Goal: Communication & Community: Answer question/provide support

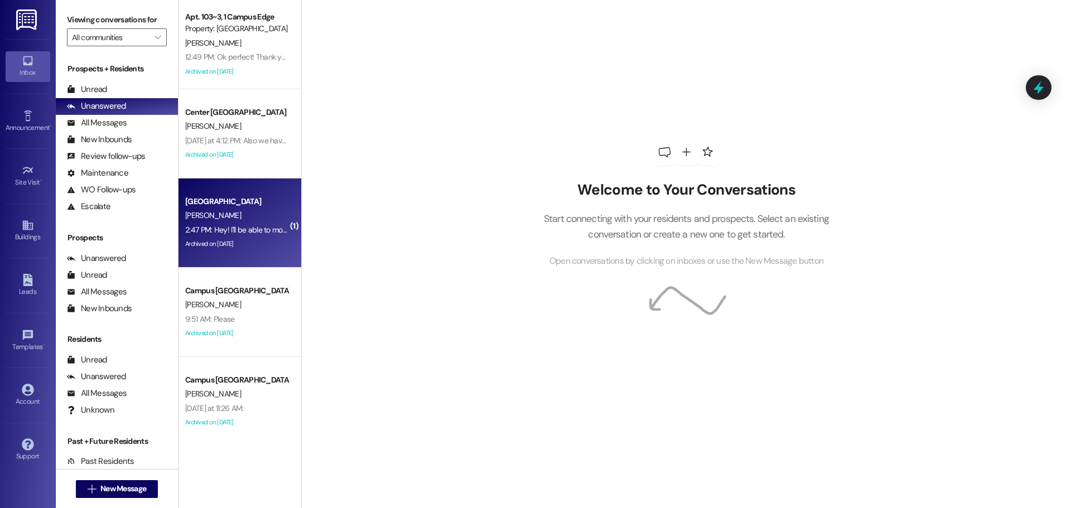
click at [238, 202] on div "[GEOGRAPHIC_DATA]" at bounding box center [236, 202] width 103 height 12
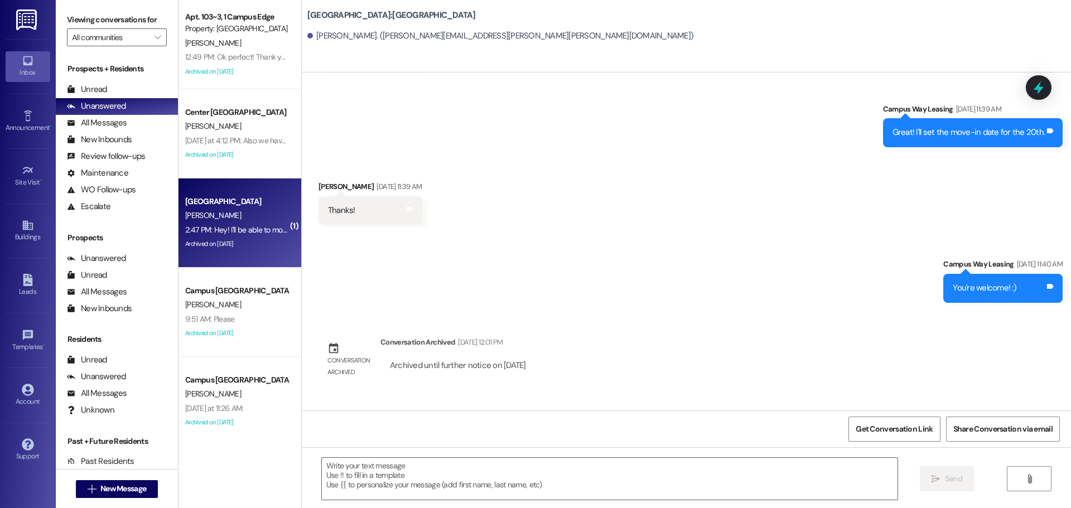
scroll to position [2149, 0]
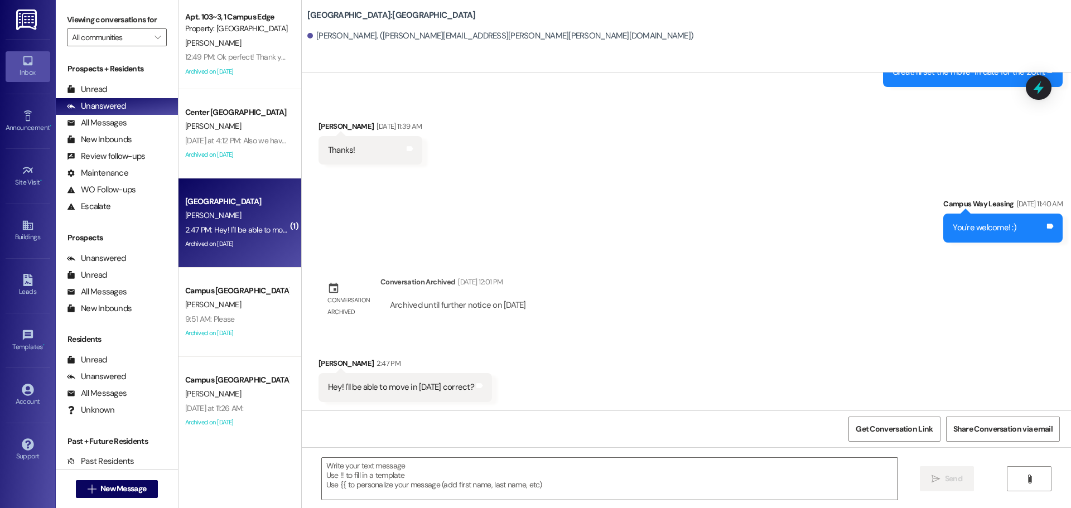
click at [719, 256] on div "Sent via [GEOGRAPHIC_DATA] [DATE] 10:28 AM Hello [PERSON_NAME], this is [PERSON…" at bounding box center [687, 242] width 770 height 338
click at [420, 467] on textarea at bounding box center [610, 479] width 576 height 42
click at [124, 484] on span "New Message" at bounding box center [123, 489] width 46 height 12
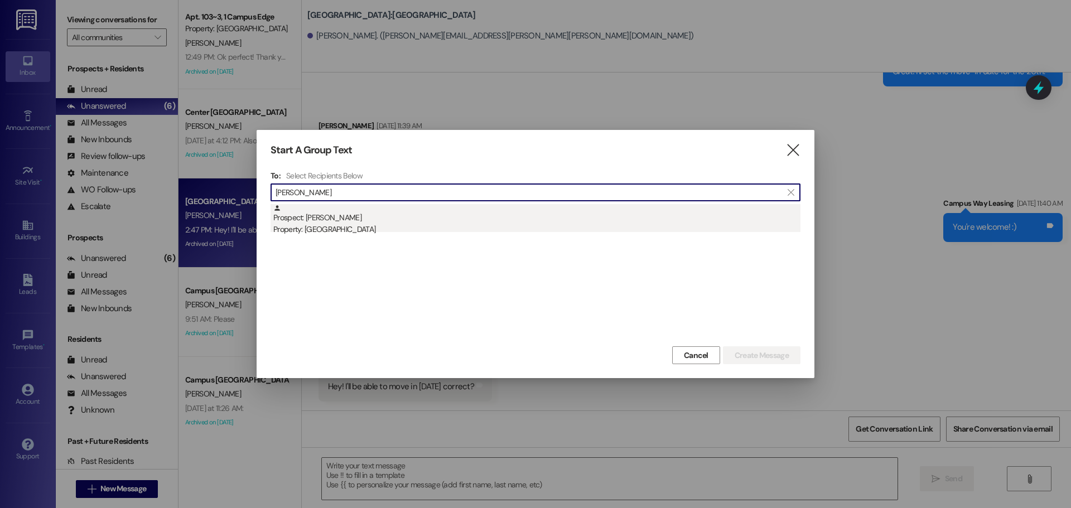
type input "[PERSON_NAME]"
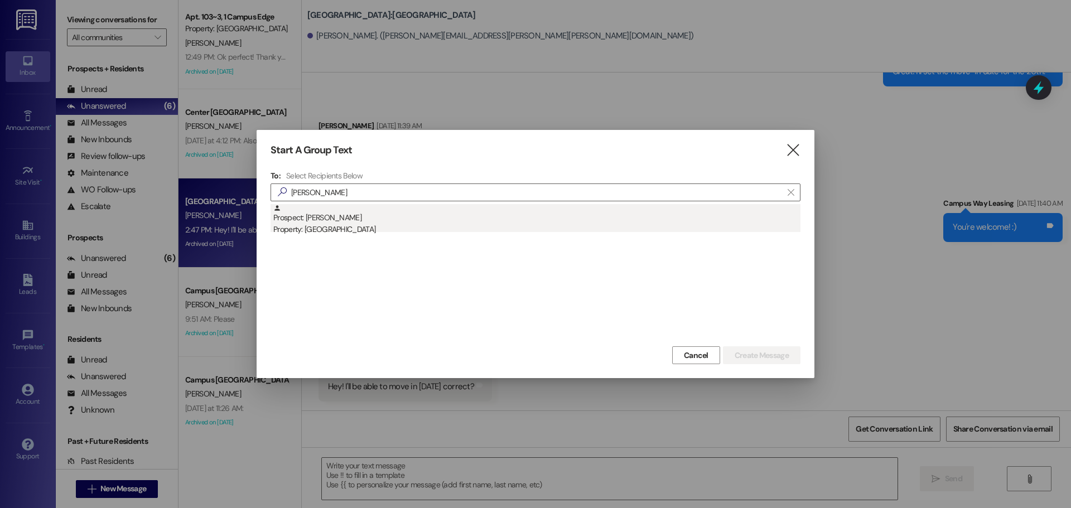
click at [356, 226] on div "Property: [GEOGRAPHIC_DATA]" at bounding box center [536, 230] width 527 height 12
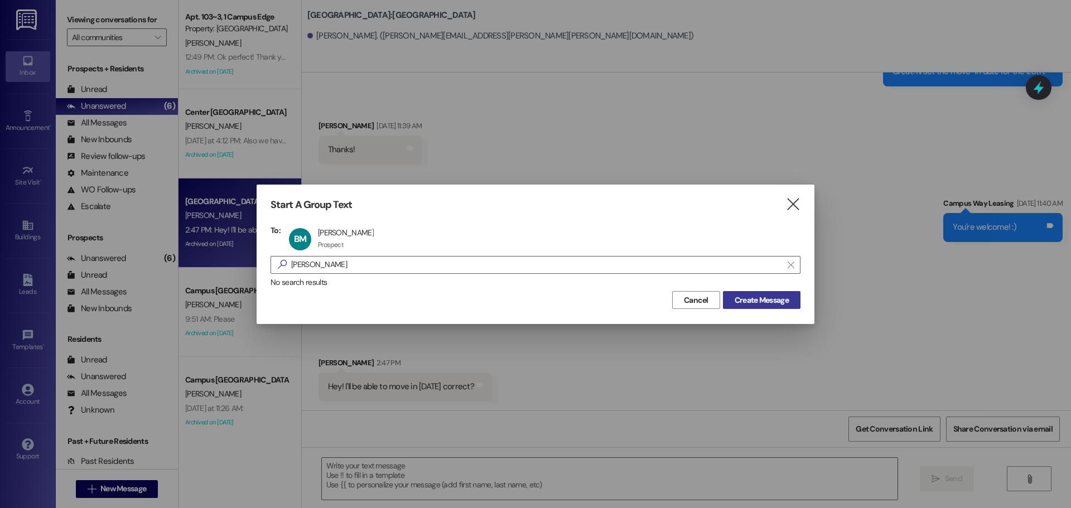
click at [752, 295] on span "Create Message" at bounding box center [762, 301] width 54 height 12
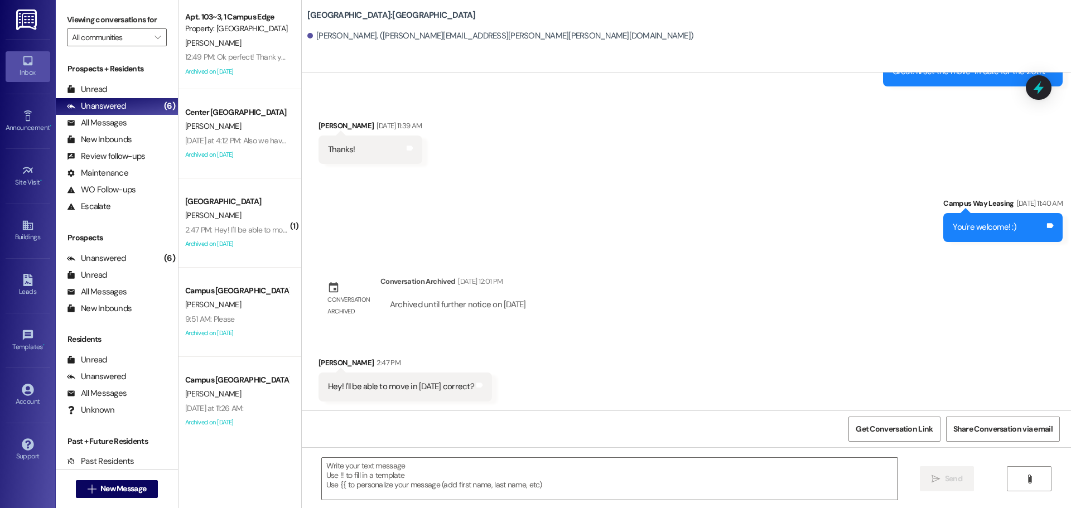
scroll to position [517, 0]
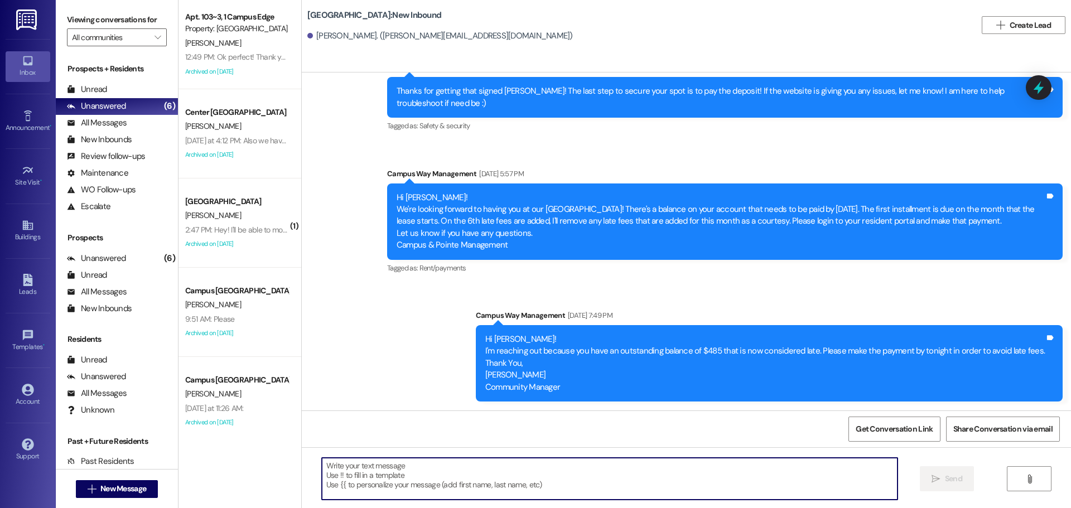
drag, startPoint x: 397, startPoint y: 458, endPoint x: 413, endPoint y: 475, distance: 22.9
click at [402, 458] on textarea at bounding box center [610, 479] width 576 height 42
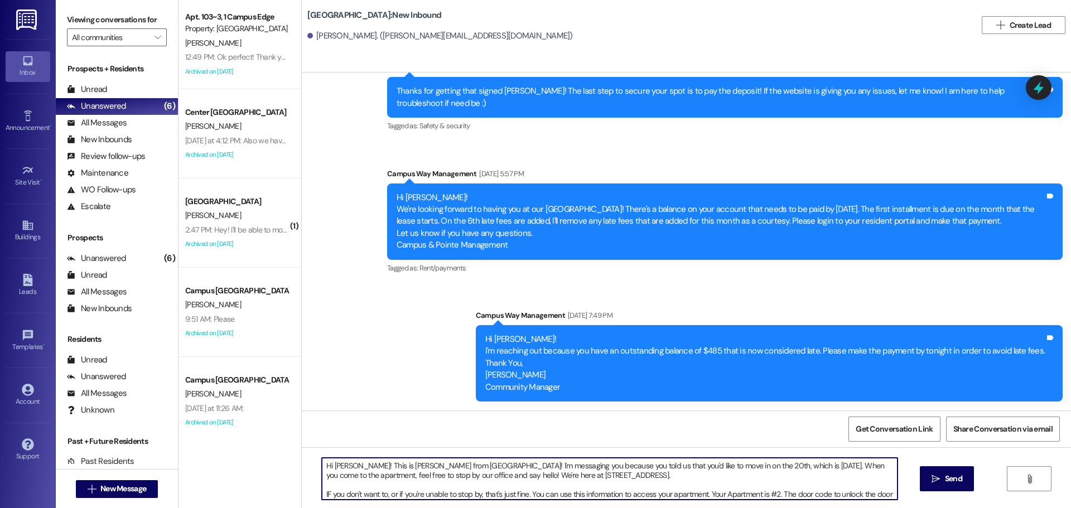
scroll to position [9, 0]
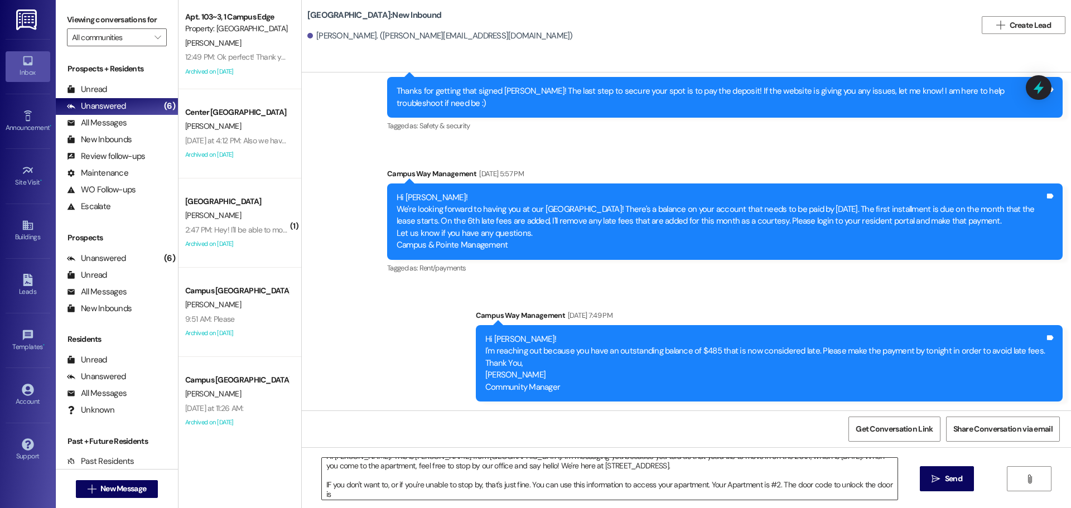
click at [362, 497] on textarea "Hi [PERSON_NAME]! This is [PERSON_NAME] from [GEOGRAPHIC_DATA]! I'm messaging y…" at bounding box center [610, 479] width 576 height 42
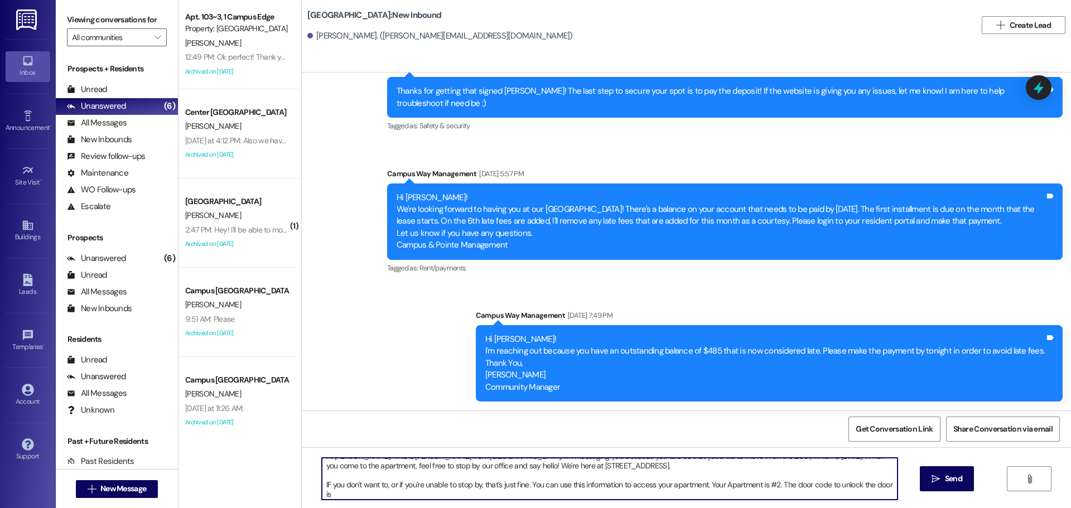
paste textarea "318640"
click at [323, 486] on textarea "Hi [PERSON_NAME]! This is [PERSON_NAME] from [GEOGRAPHIC_DATA]! I'm messaging y…" at bounding box center [610, 479] width 576 height 42
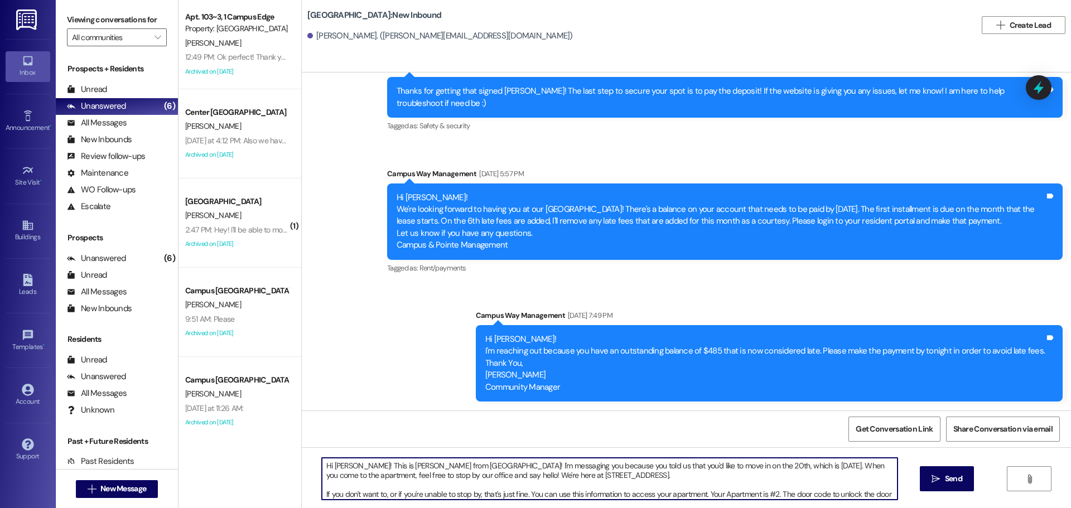
scroll to position [12, 0]
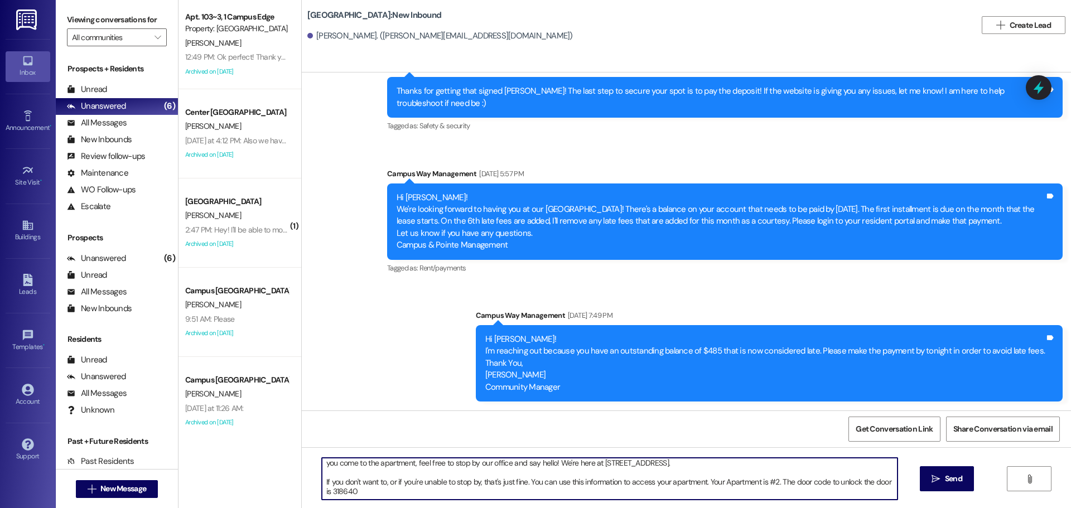
click at [435, 497] on textarea "Hi [PERSON_NAME]! This is [PERSON_NAME] from [GEOGRAPHIC_DATA]! I'm messaging y…" at bounding box center [610, 479] width 576 height 42
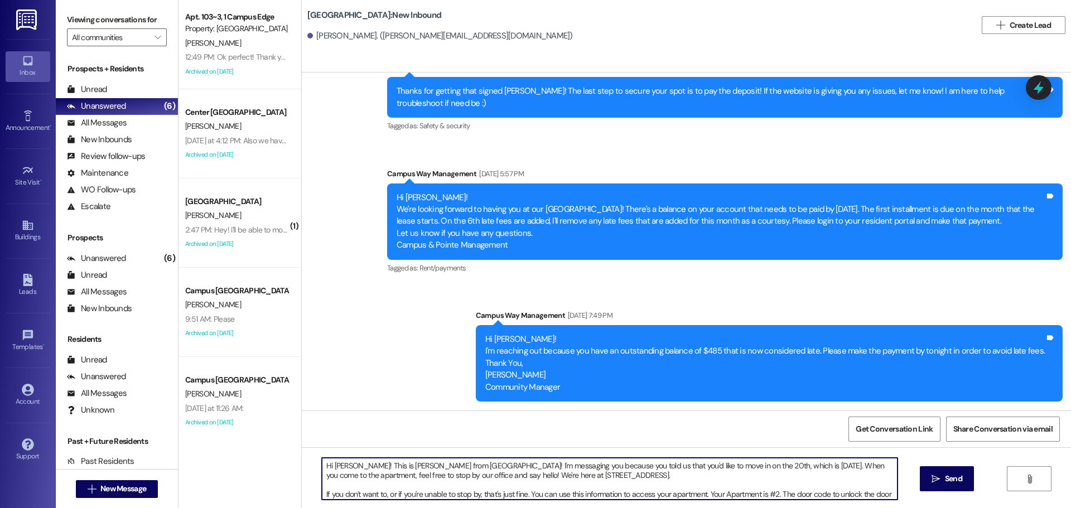
drag, startPoint x: 480, startPoint y: 490, endPoint x: 311, endPoint y: 432, distance: 178.1
click at [311, 432] on div "Sent via [GEOGRAPHIC_DATA] [DATE] 9:27 AM Good morning [PERSON_NAME], this is […" at bounding box center [687, 327] width 770 height 508
click at [354, 465] on textarea "Hi [PERSON_NAME]! This is [PERSON_NAME] from [GEOGRAPHIC_DATA]! I'm messaging y…" at bounding box center [610, 479] width 576 height 42
drag, startPoint x: 472, startPoint y: 465, endPoint x: 436, endPoint y: 468, distance: 36.3
click at [436, 468] on textarea "Hi {{first_name}}!! This is [PERSON_NAME] from [GEOGRAPHIC_DATA]! I'm messaging…" at bounding box center [610, 479] width 576 height 42
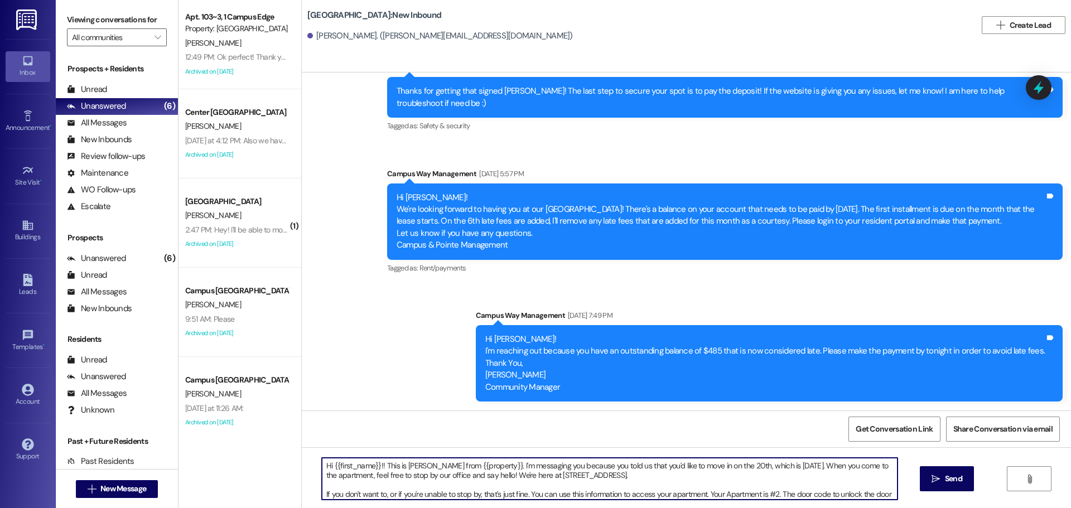
scroll to position [12, 0]
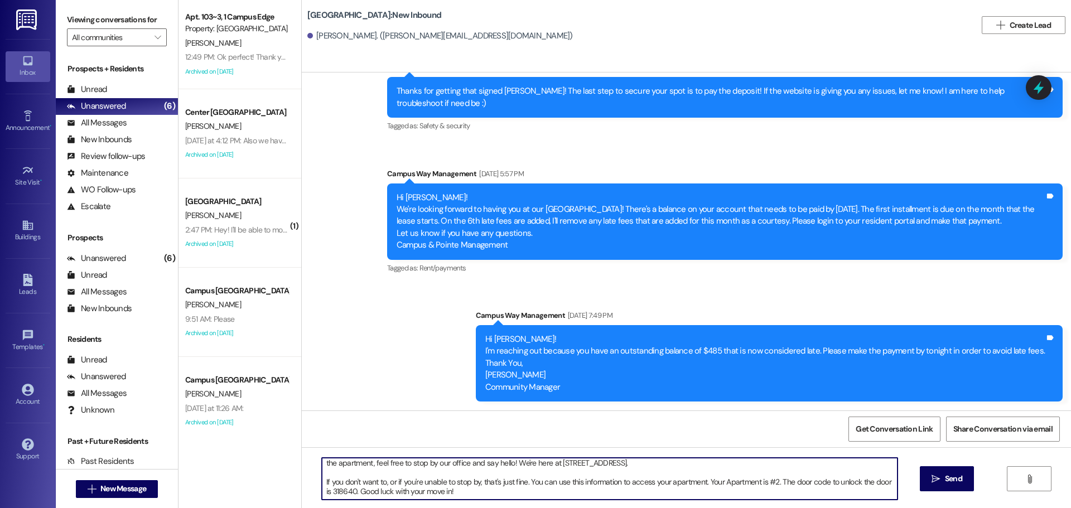
drag, startPoint x: 680, startPoint y: 497, endPoint x: 628, endPoint y: 493, distance: 52.0
click at [628, 493] on textarea "Hi {{first_name}}!! This is [PERSON_NAME] from {{property}}. I'm messaging you …" at bounding box center [610, 479] width 576 height 42
drag, startPoint x: 623, startPoint y: 496, endPoint x: 430, endPoint y: 397, distance: 217.1
click at [430, 397] on div "Sent via [GEOGRAPHIC_DATA] [DATE] 9:27 AM Good morning [PERSON_NAME], this is […" at bounding box center [687, 327] width 770 height 508
click at [438, 479] on textarea "Hi {{first_name}}!! This is [PERSON_NAME] from {{property}}. I'm messaging you …" at bounding box center [610, 479] width 576 height 42
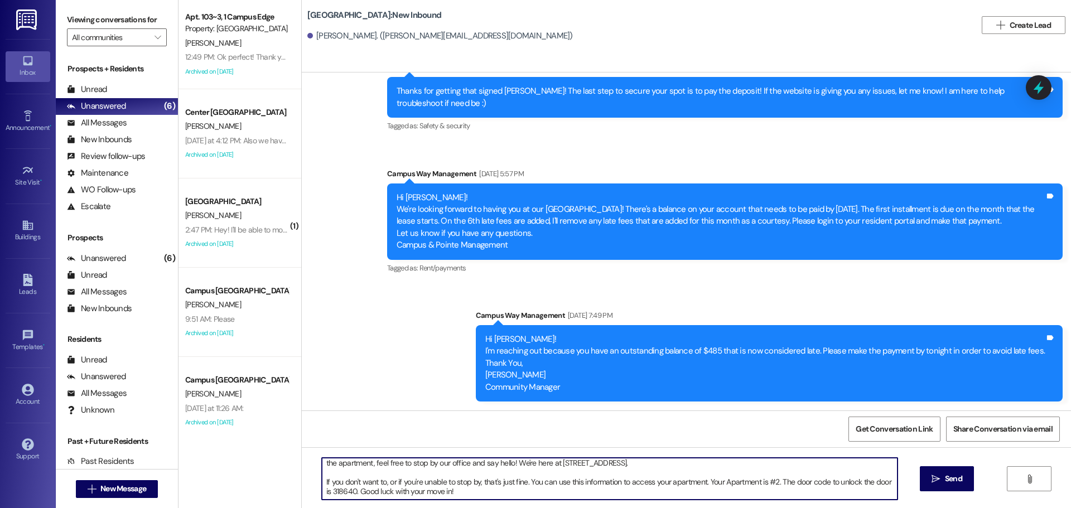
drag, startPoint x: 318, startPoint y: 465, endPoint x: 665, endPoint y: 535, distance: 353.9
click at [665, 508] on html "Inbox Go to Inbox Announcement • Send A Text Announcement Site Visit • Go to Si…" at bounding box center [535, 254] width 1071 height 508
type textarea "Hi {{first_name}}!! This is [PERSON_NAME] from {{property}}. I'm messaging you …"
drag, startPoint x: 928, startPoint y: 462, endPoint x: 954, endPoint y: 473, distance: 28.0
click at [934, 463] on div "Hi {{first_name}}!! This is [PERSON_NAME] from {{property}}. I'm messaging you …" at bounding box center [687, 490] width 770 height 84
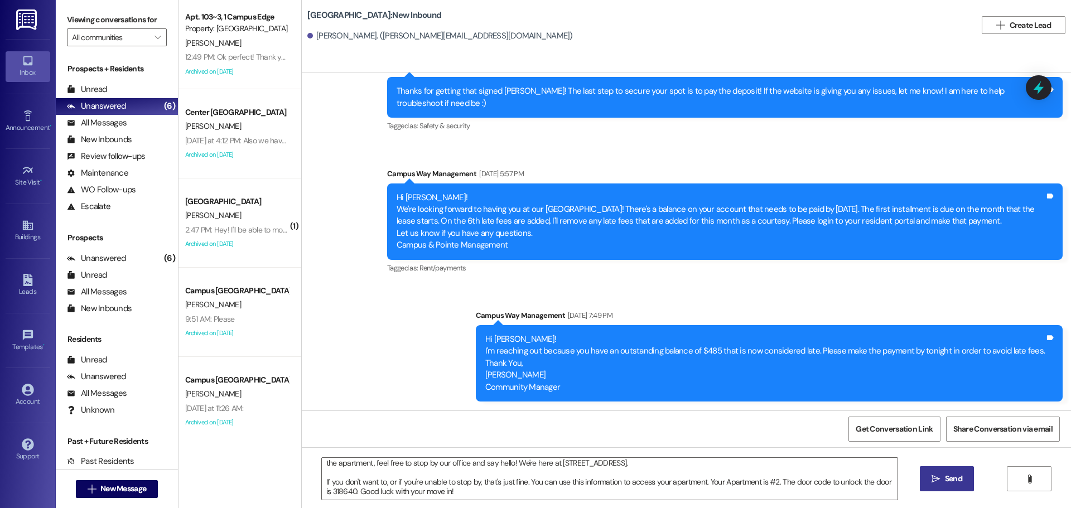
click at [954, 473] on span "Send" at bounding box center [953, 479] width 17 height 12
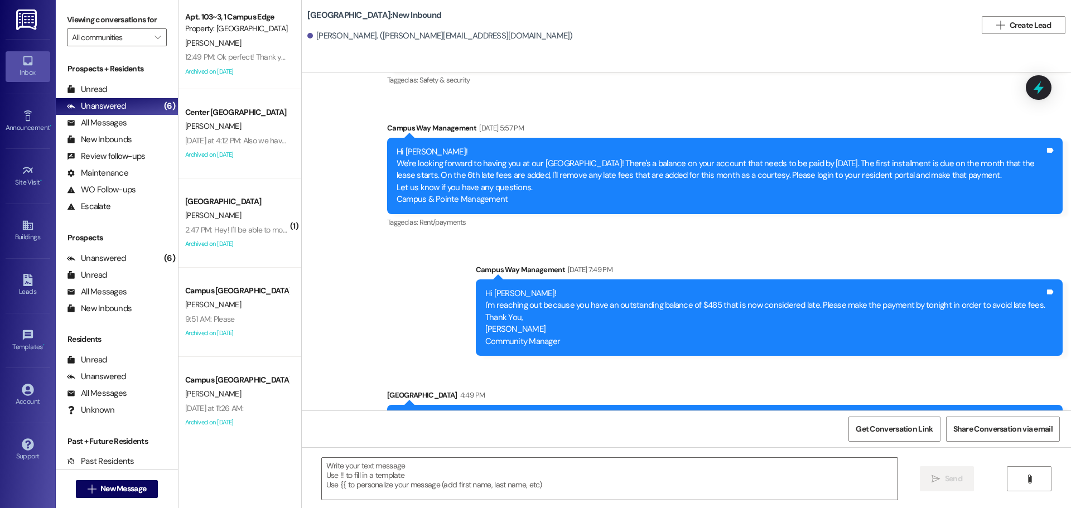
scroll to position [643, 0]
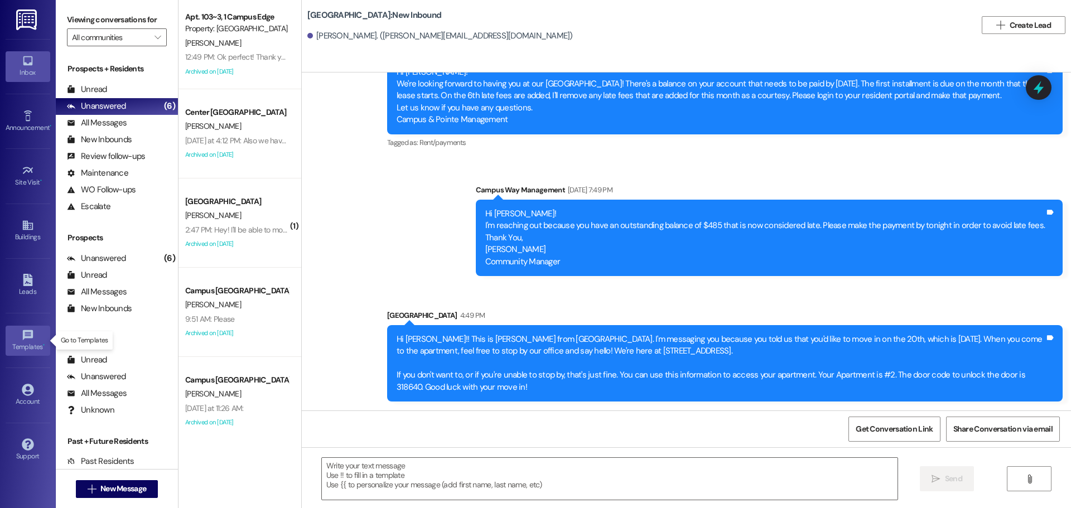
click at [30, 336] on icon at bounding box center [27, 335] width 10 height 10
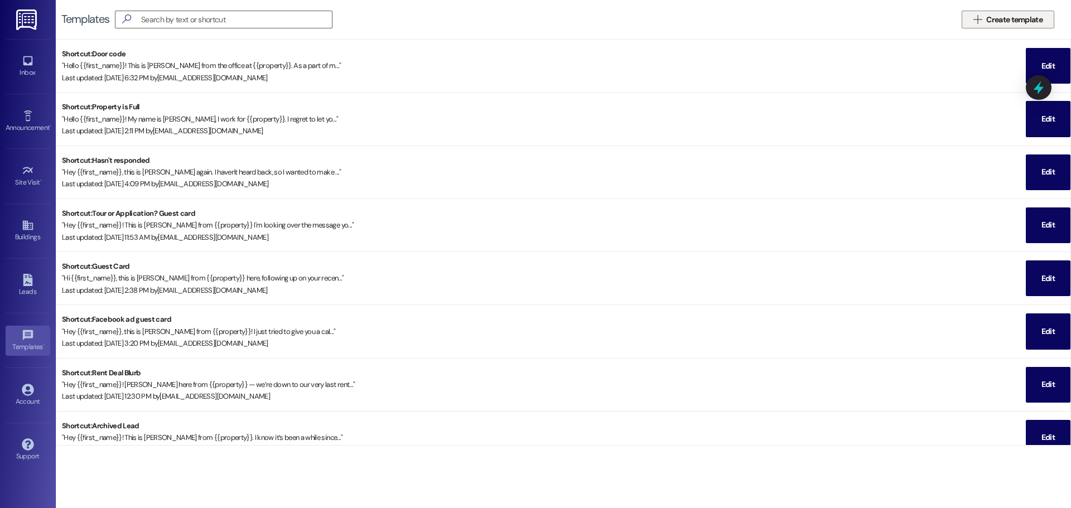
click at [972, 17] on span " Create template" at bounding box center [1009, 20] width 74 height 12
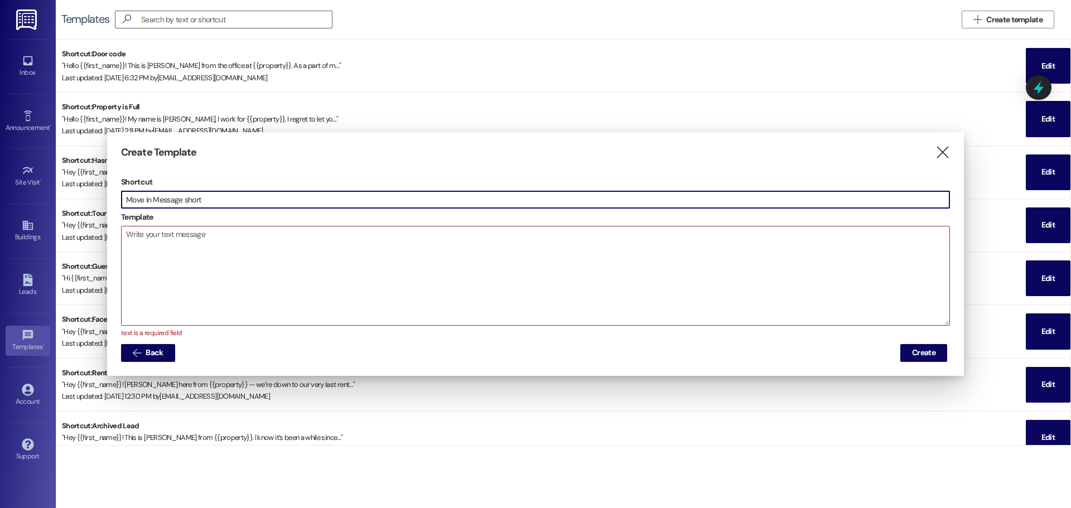
type input "Move in Message short"
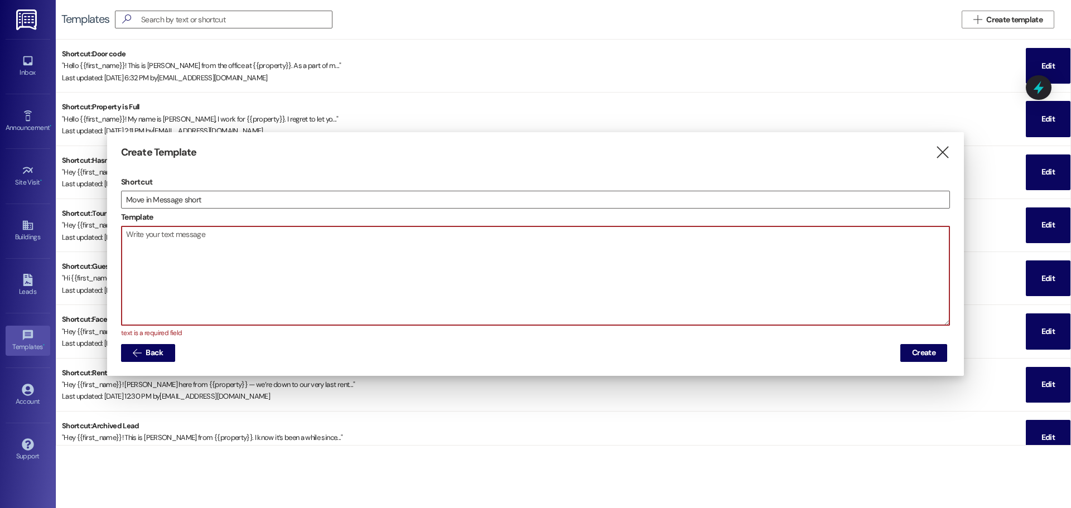
click at [216, 251] on textarea at bounding box center [536, 276] width 828 height 99
paste textarea "Hi {{first_name}}!! This is [PERSON_NAME] from {{property}}. I'm messaging you …"
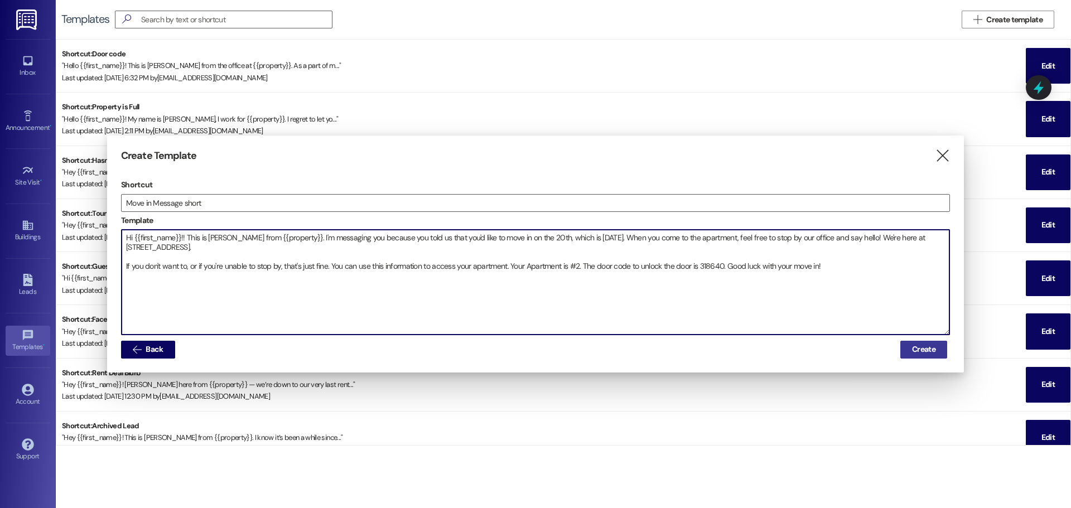
type textarea "Hi {{first_name}}!! This is [PERSON_NAME] from {{property}}. I'm messaging you …"
click at [925, 348] on span "Create" at bounding box center [923, 350] width 23 height 12
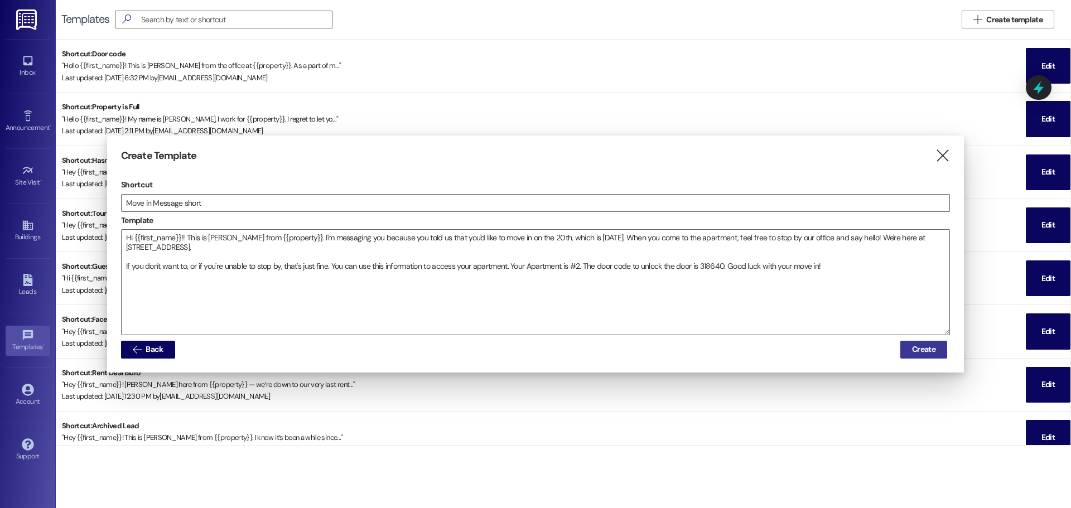
click at [911, 345] on span "Create" at bounding box center [924, 350] width 28 height 12
click at [939, 153] on icon "" at bounding box center [942, 156] width 15 height 12
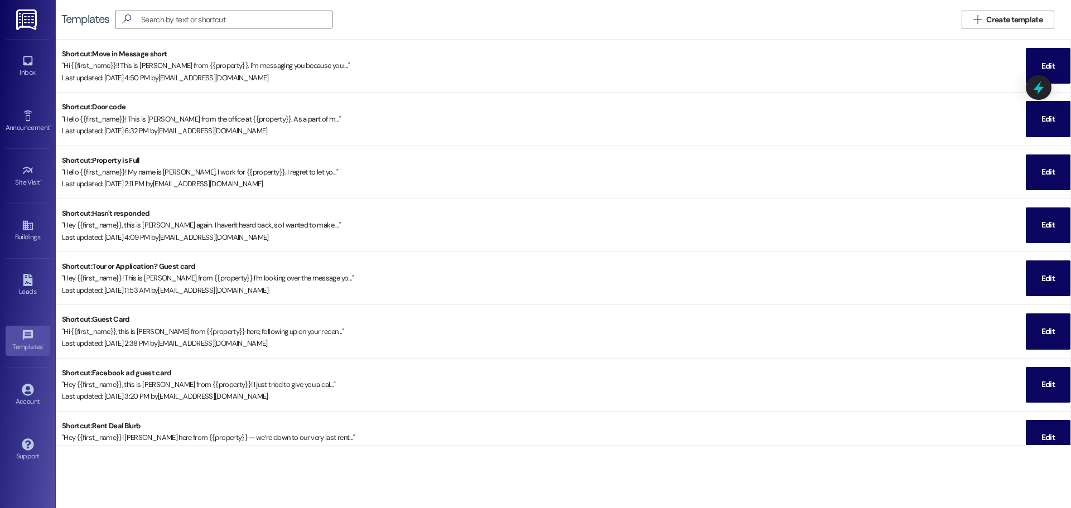
drag, startPoint x: 35, startPoint y: 84, endPoint x: 33, endPoint y: 76, distance: 8.0
click at [35, 84] on div "Inbox Go to Inbox" at bounding box center [28, 66] width 45 height 55
click at [32, 70] on div "Inbox" at bounding box center [28, 72] width 56 height 11
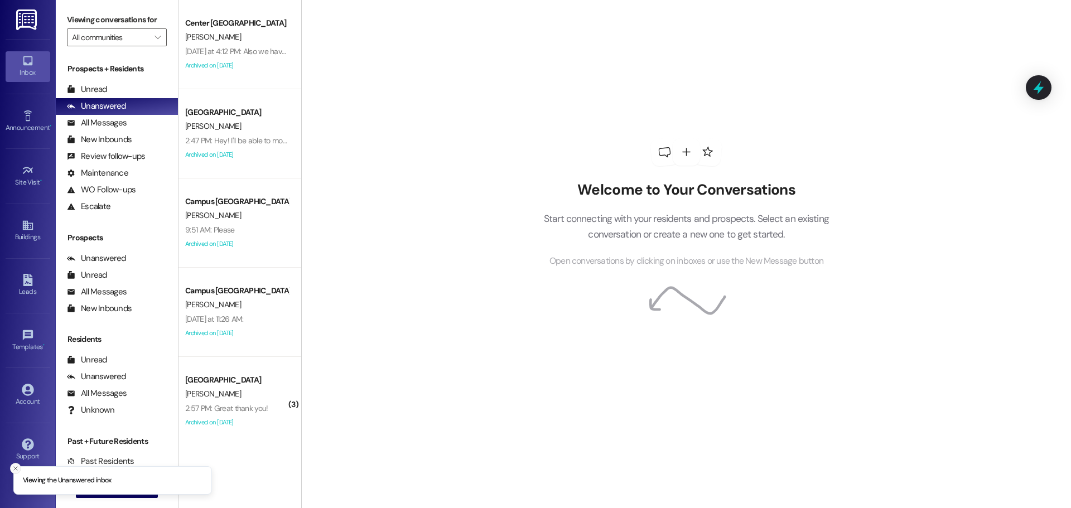
click at [15, 469] on line "Close toast" at bounding box center [15, 468] width 3 height 3
click at [135, 484] on span "New Message" at bounding box center [123, 489] width 46 height 12
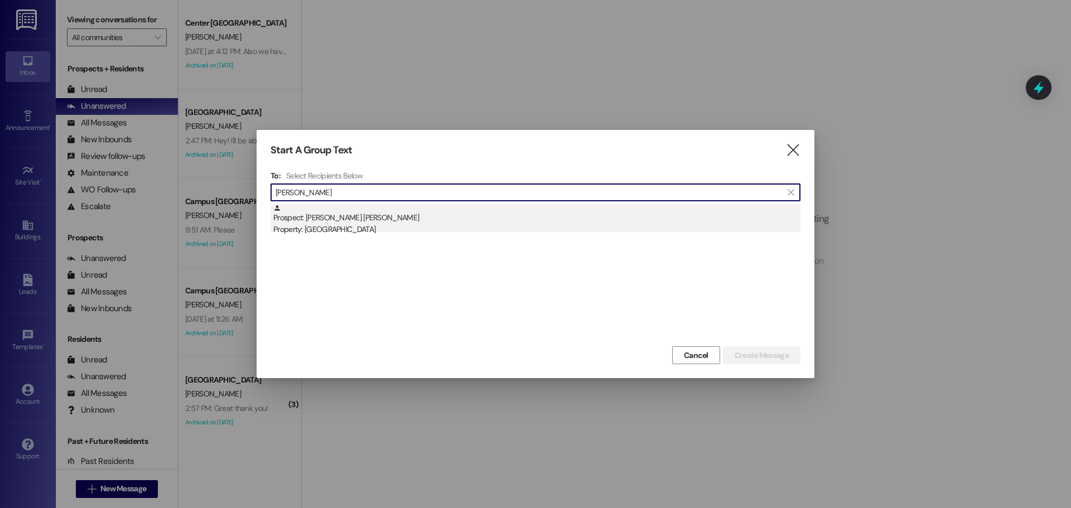
type input "cannon bl"
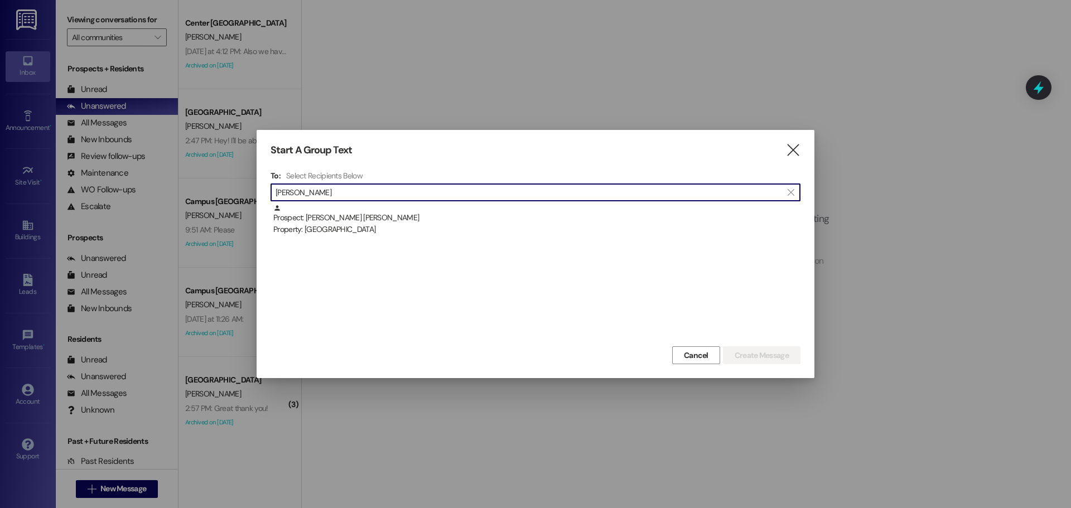
click at [362, 211] on div "Prospect: Cannon Blaser Property: East Pointe" at bounding box center [536, 220] width 527 height 32
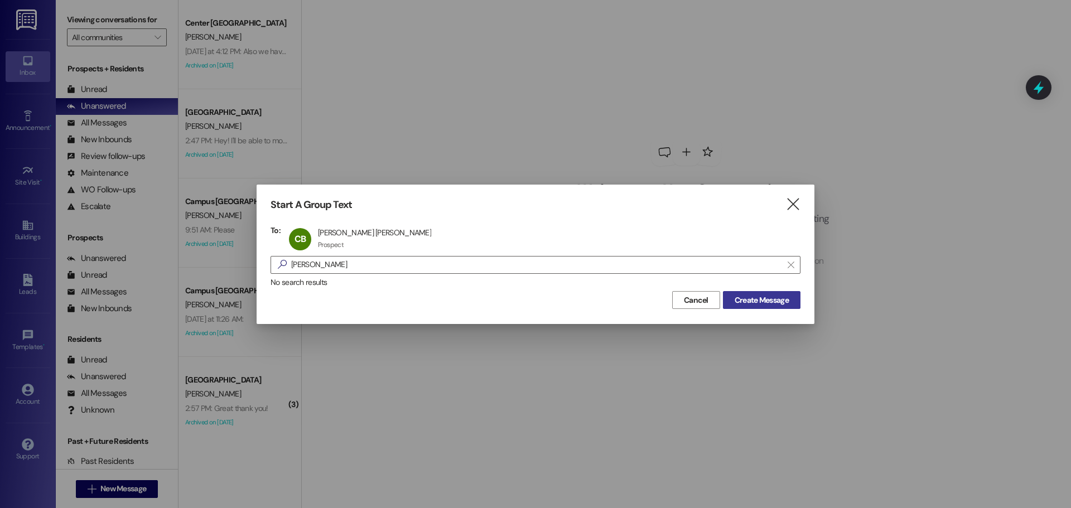
click at [766, 301] on span "Create Message" at bounding box center [762, 301] width 54 height 12
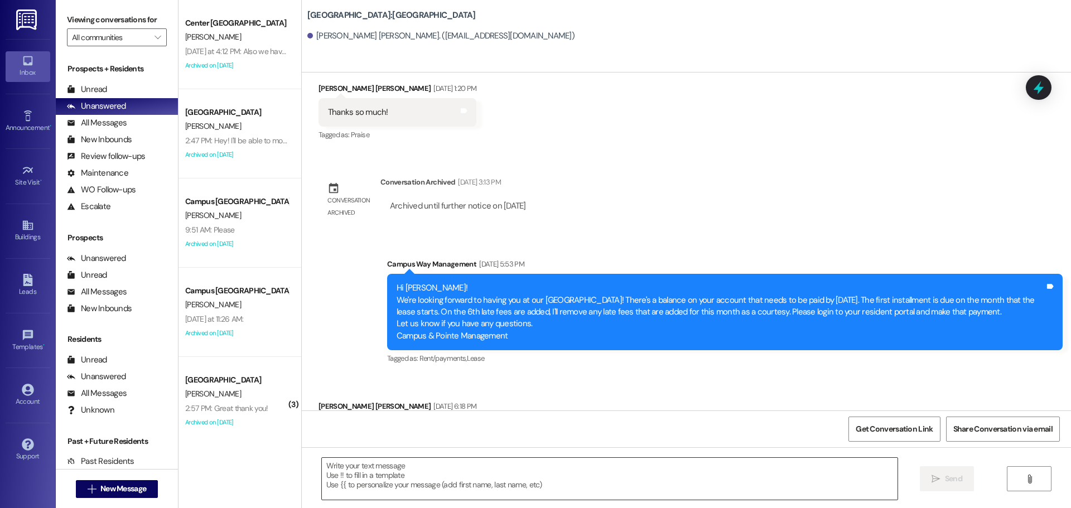
scroll to position [1033, 0]
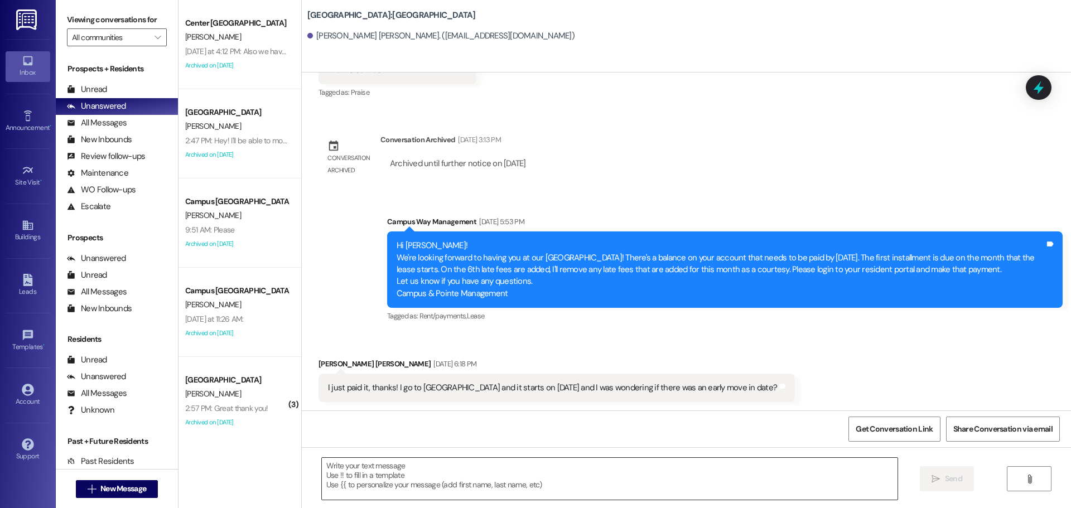
click at [403, 475] on textarea at bounding box center [610, 479] width 576 height 42
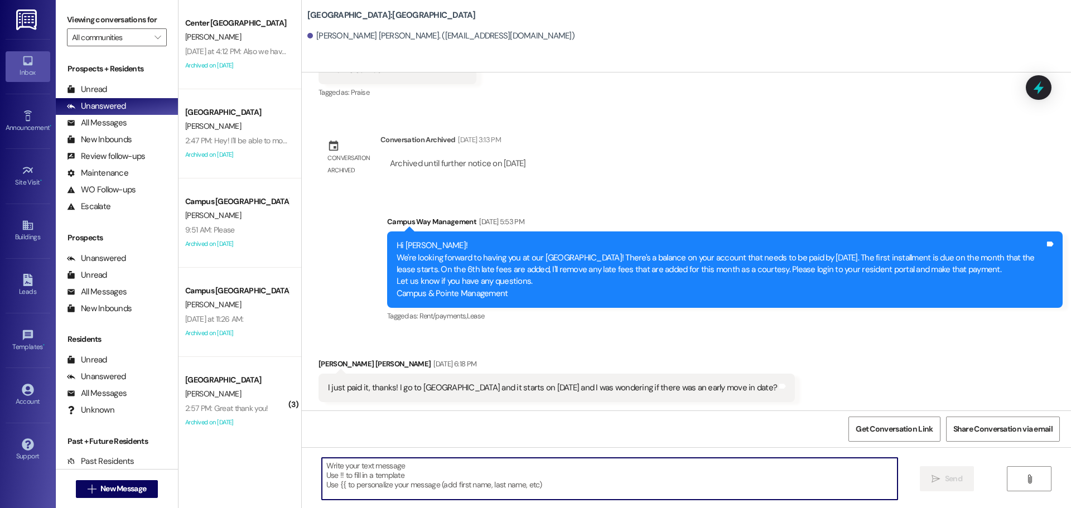
paste textarea "Hi {{first_name}}!! This is [PERSON_NAME] from {{property}}. I'm messaging you …"
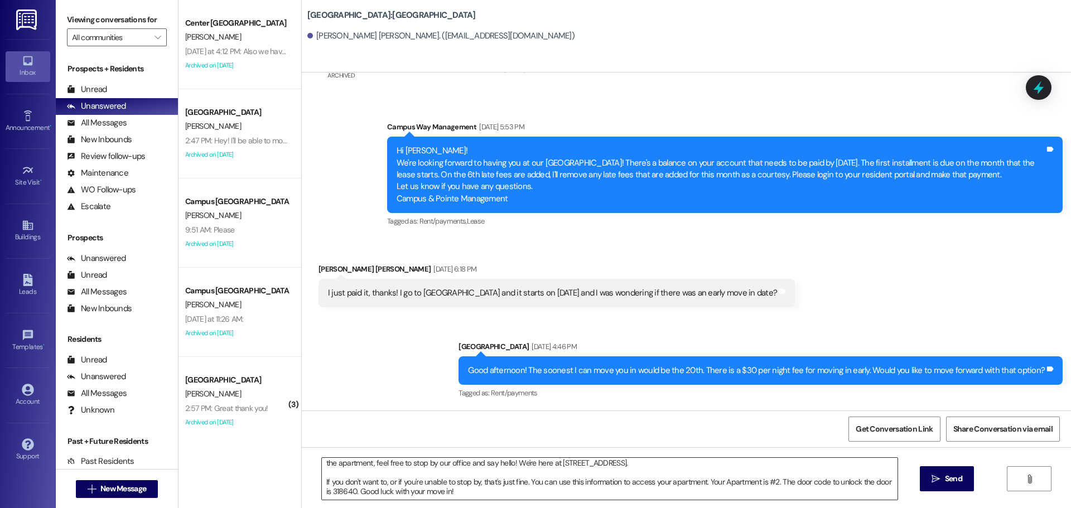
scroll to position [0, 0]
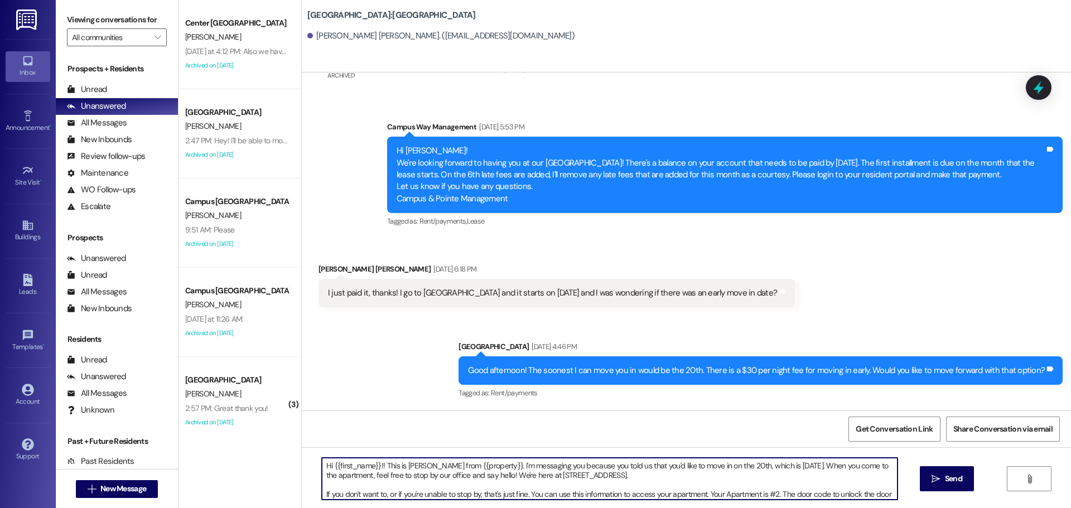
click at [637, 463] on textarea "Hi {{first_name}}!! This is [PERSON_NAME] from {{property}}. I'm messaging you …" at bounding box center [610, 479] width 576 height 42
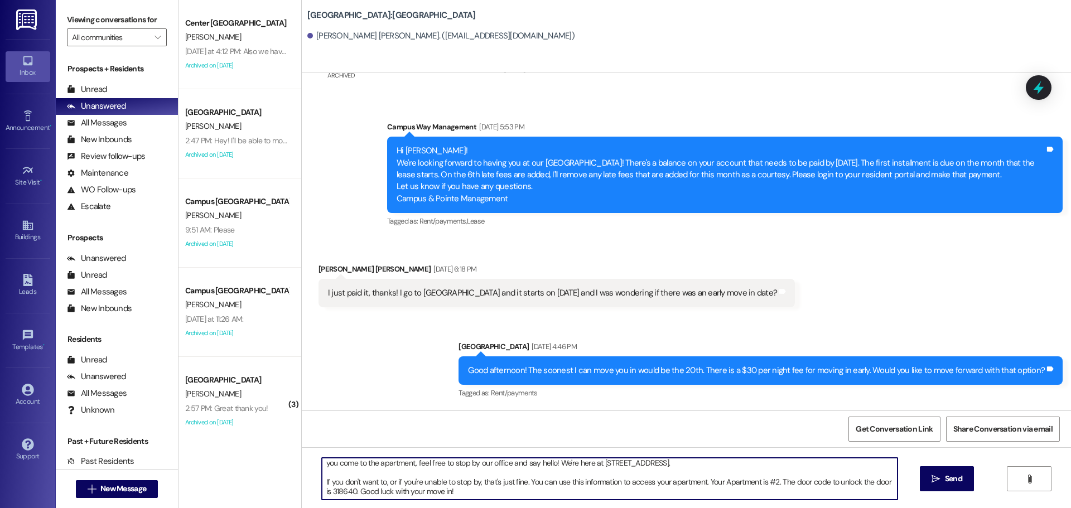
drag, startPoint x: 612, startPoint y: 497, endPoint x: 300, endPoint y: 484, distance: 312.2
click at [302, 484] on div "Hi {{first_name}}!! This is Drew from {{property}}. I'm messaging you because y…" at bounding box center [687, 490] width 770 height 84
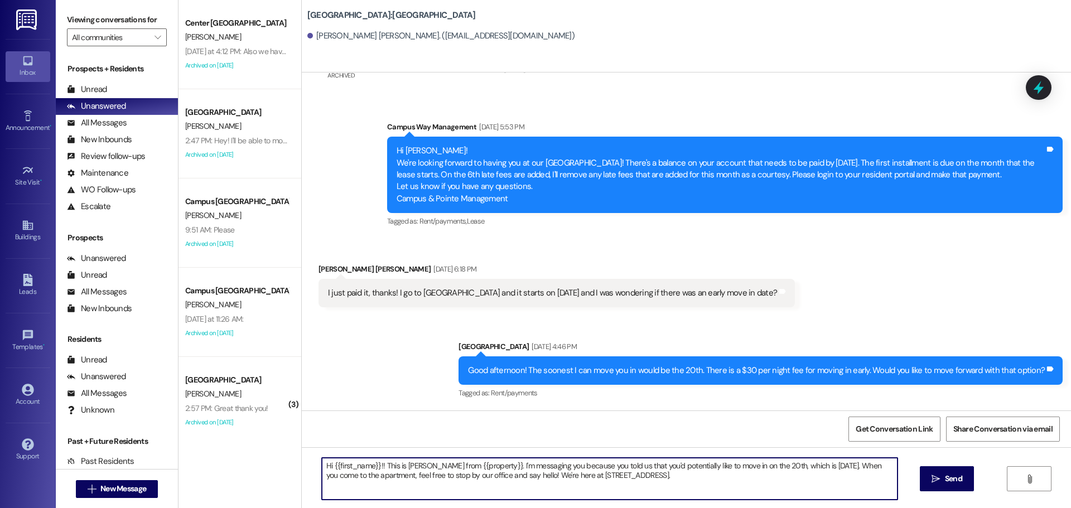
scroll to position [0, 0]
type textarea "Hi {{first_name}}!! This is Drew from {{property}}. I'm messaging you because y…"
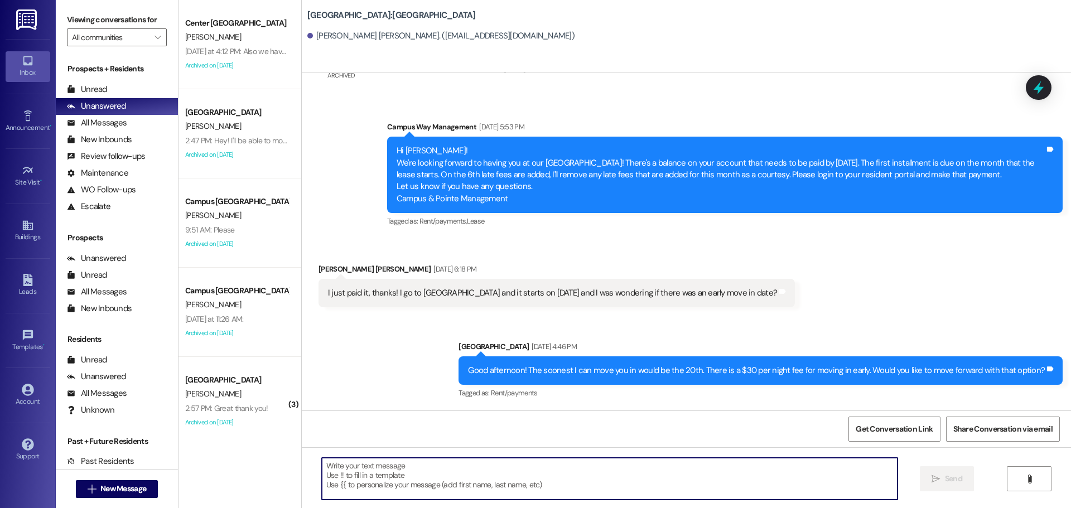
scroll to position [1033, 0]
